Goal: Learn about a topic: Learn about a topic

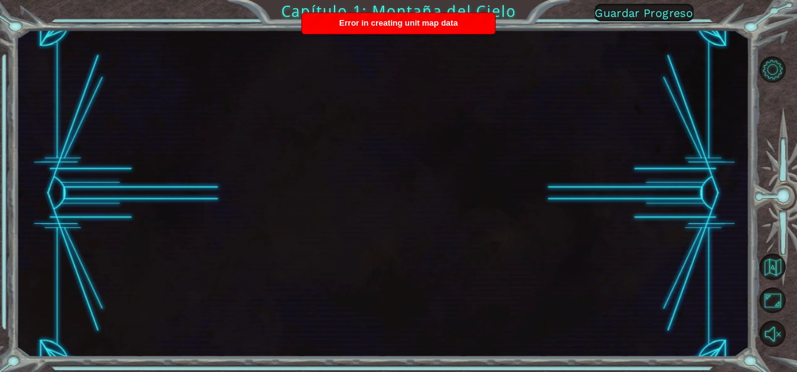
click at [637, 170] on div at bounding box center [382, 194] width 733 height 328
click at [769, 267] on button "Volver al Mapa" at bounding box center [772, 267] width 26 height 26
click at [772, 266] on button "Volver al Mapa" at bounding box center [772, 267] width 26 height 26
click at [784, 279] on button "Volver al Mapa" at bounding box center [772, 267] width 26 height 26
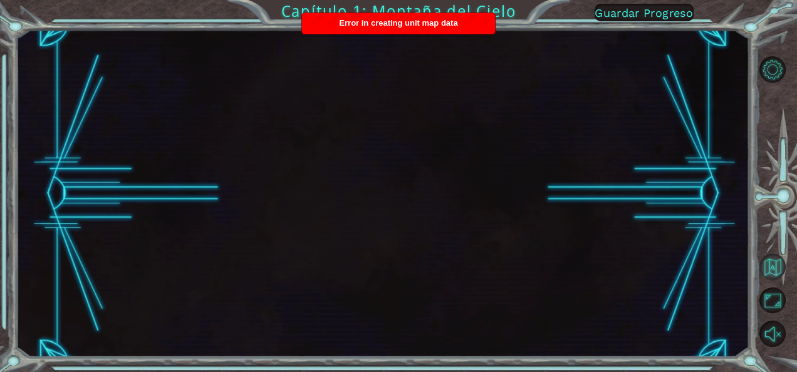
click at [773, 264] on button "Volver al Mapa" at bounding box center [772, 267] width 26 height 26
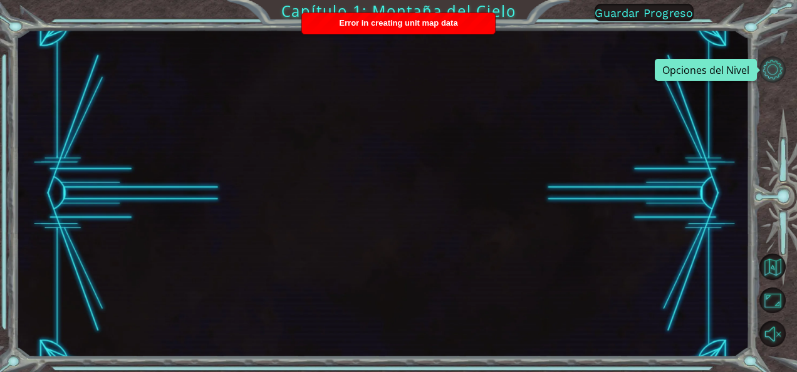
click at [768, 68] on button "Opciones del Nivel" at bounding box center [772, 69] width 26 height 26
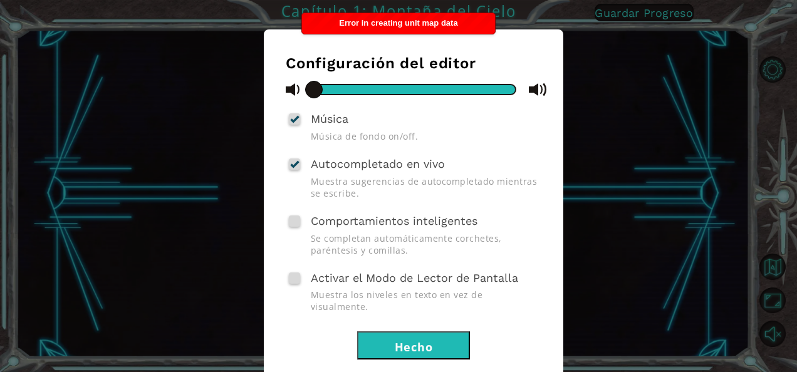
scroll to position [54, 0]
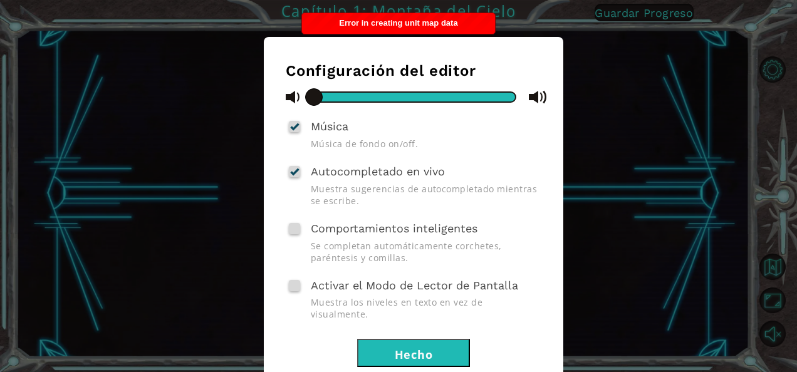
click at [648, 279] on div "Configuración del editor Música Música de fondo on/off. Autocompletado en vivo …" at bounding box center [398, 186] width 797 height 372
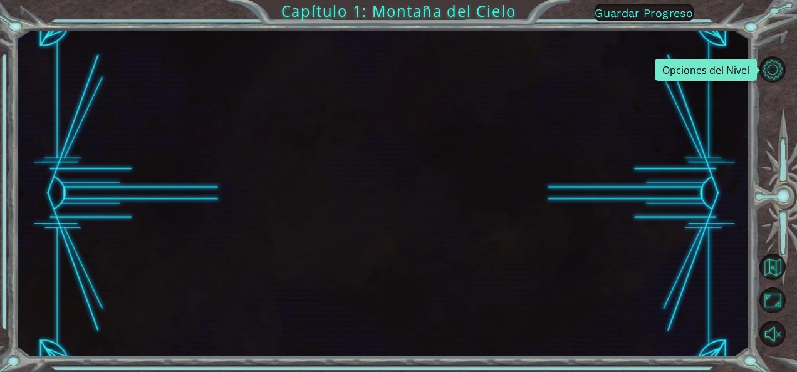
click at [240, 240] on div at bounding box center [382, 194] width 733 height 328
